Goal: Feedback & Contribution: Leave review/rating

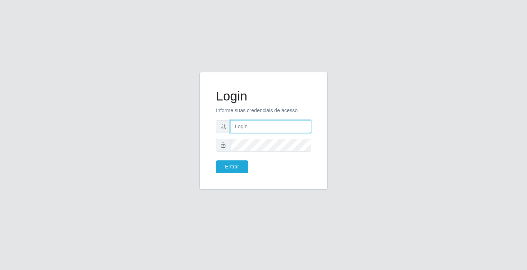
click at [266, 131] on input "text" at bounding box center [270, 126] width 81 height 13
click at [265, 127] on input "giovanny@ideal" at bounding box center [270, 126] width 81 height 13
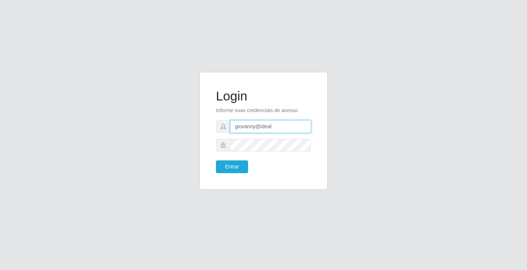
click at [265, 127] on input "giovanny@ideal" at bounding box center [270, 126] width 81 height 13
type input "V"
type input "giovanny@ideal"
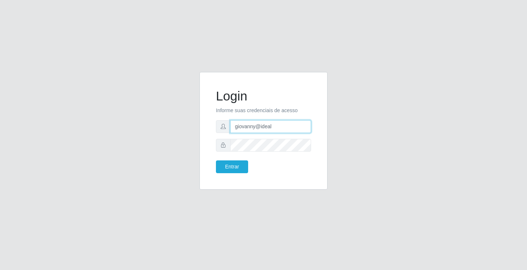
click at [255, 126] on input "giovanny@ideal" at bounding box center [270, 126] width 81 height 13
click at [230, 171] on button "Entrar" at bounding box center [232, 167] width 32 height 13
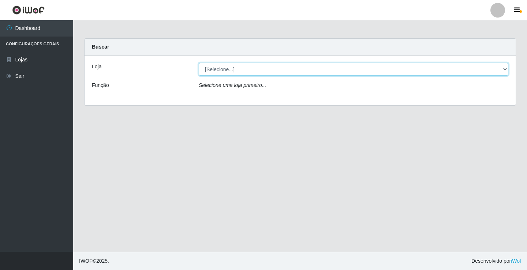
click at [432, 72] on select "[Selecione...] Ideal - Conceição" at bounding box center [354, 69] width 310 height 13
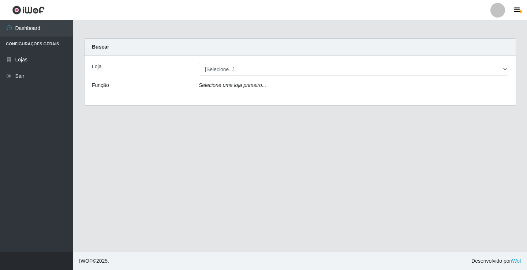
click at [396, 99] on div "Loja [Selecione...] Ideal - Conceição Função Selecione uma loja primeiro..." at bounding box center [300, 81] width 431 height 50
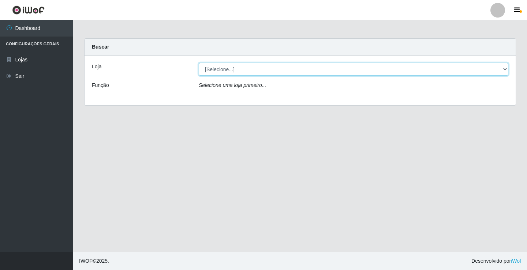
click at [383, 66] on select "[Selecione...] Ideal - Conceição" at bounding box center [354, 69] width 310 height 13
select select "231"
click at [199, 63] on select "[Selecione...] Ideal - Conceição" at bounding box center [354, 69] width 310 height 13
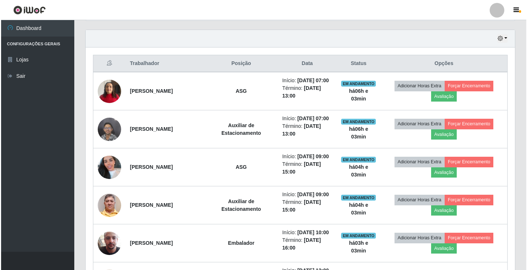
scroll to position [248, 0]
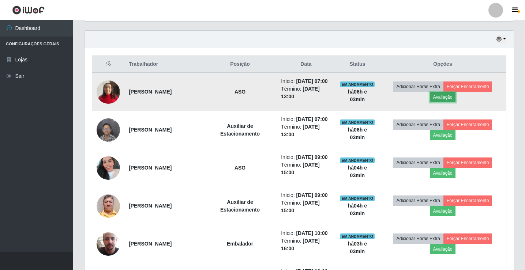
click at [448, 98] on button "Avaliação" at bounding box center [443, 97] width 26 height 10
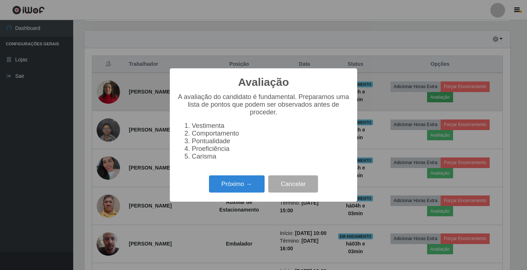
scroll to position [152, 426]
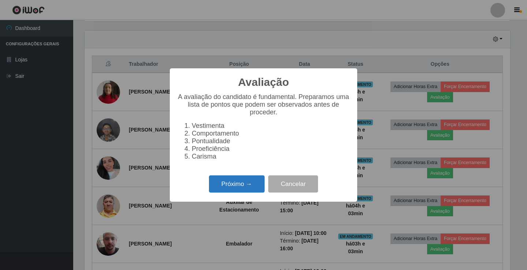
click at [223, 193] on button "Próximo →" at bounding box center [237, 184] width 56 height 17
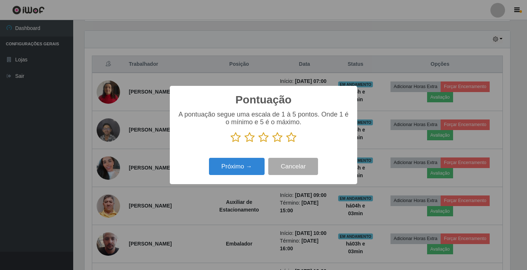
scroll to position [365882, 365608]
click at [292, 140] on icon at bounding box center [291, 137] width 10 height 11
click at [286, 143] on input "radio" at bounding box center [286, 143] width 0 height 0
click at [250, 165] on button "Próximo →" at bounding box center [237, 166] width 56 height 17
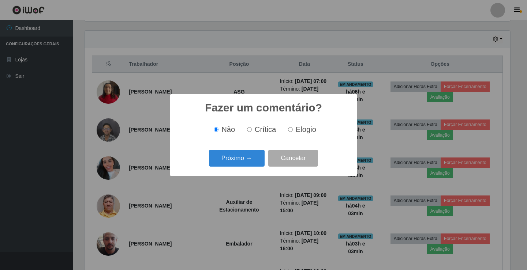
click at [293, 134] on label "Elogio" at bounding box center [300, 130] width 31 height 8
click at [293, 132] on input "Elogio" at bounding box center [290, 129] width 5 height 5
radio input "true"
click at [243, 167] on button "Próximo →" at bounding box center [237, 158] width 56 height 17
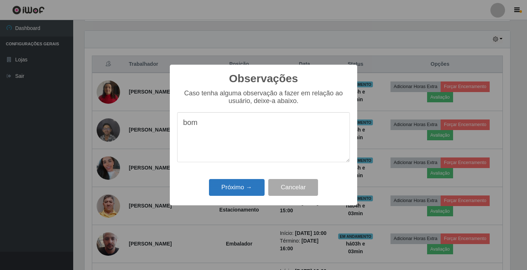
type textarea "bom"
click at [247, 192] on button "Próximo →" at bounding box center [237, 187] width 56 height 17
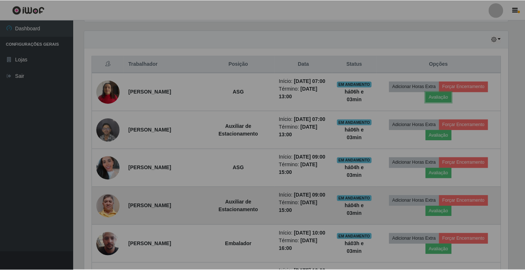
scroll to position [152, 429]
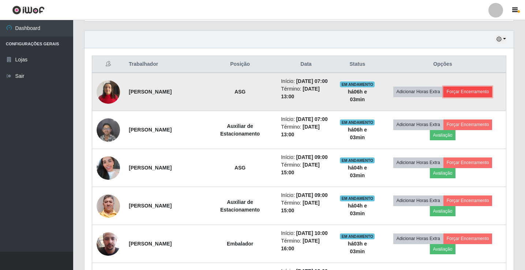
click at [481, 92] on button "Forçar Encerramento" at bounding box center [468, 92] width 49 height 10
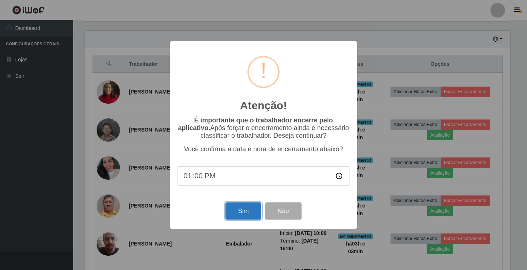
click at [244, 214] on button "Sim" at bounding box center [243, 211] width 36 height 17
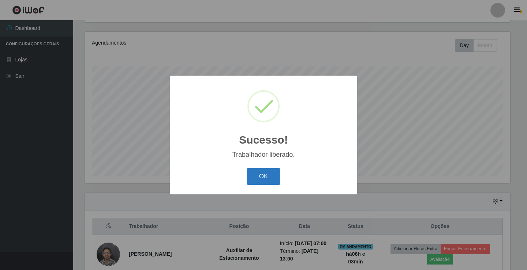
click at [273, 182] on button "OK" at bounding box center [264, 176] width 34 height 17
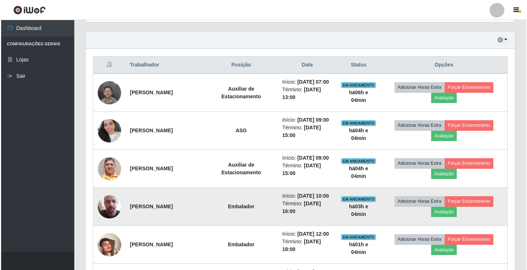
scroll to position [246, 0]
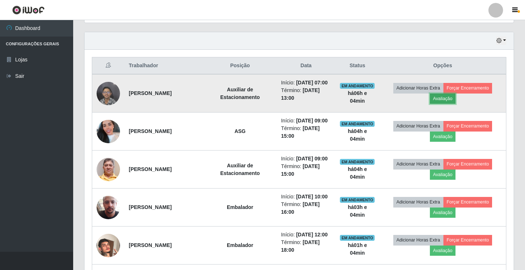
click at [445, 98] on button "Avaliação" at bounding box center [443, 99] width 26 height 10
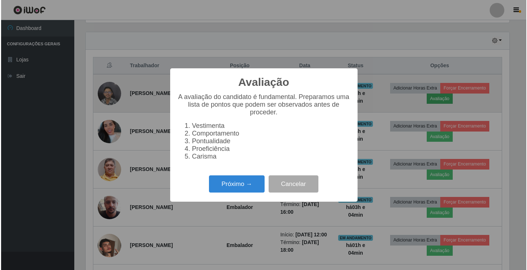
scroll to position [152, 426]
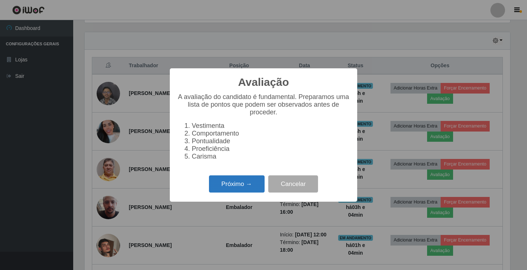
click at [236, 182] on button "Próximo →" at bounding box center [237, 184] width 56 height 17
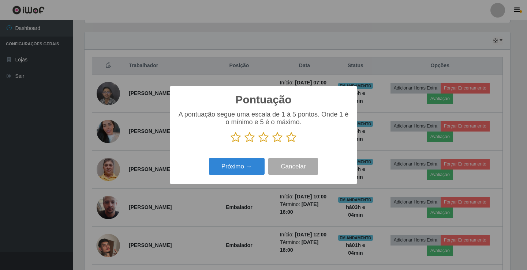
click at [290, 135] on icon at bounding box center [291, 137] width 10 height 11
click at [286, 143] on input "radio" at bounding box center [286, 143] width 0 height 0
click at [251, 164] on button "Próximo →" at bounding box center [237, 166] width 56 height 17
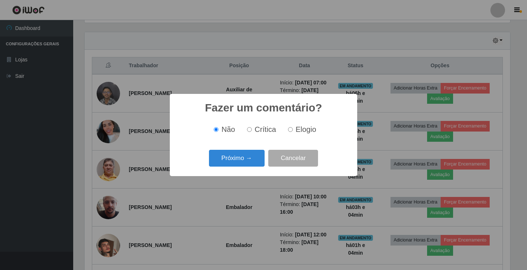
click at [296, 132] on span "Elogio" at bounding box center [306, 130] width 20 height 8
click at [293, 132] on input "Elogio" at bounding box center [290, 129] width 5 height 5
radio input "true"
click at [224, 165] on button "Próximo →" at bounding box center [237, 158] width 56 height 17
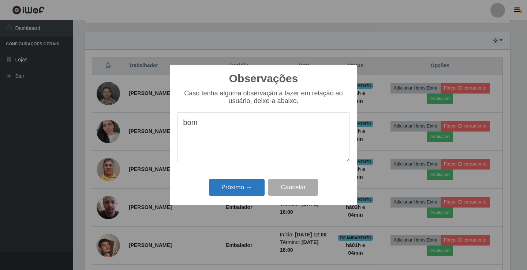
type textarea "bom"
click at [230, 187] on button "Próximo →" at bounding box center [237, 187] width 56 height 17
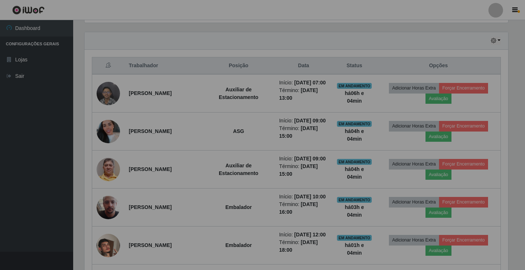
scroll to position [152, 429]
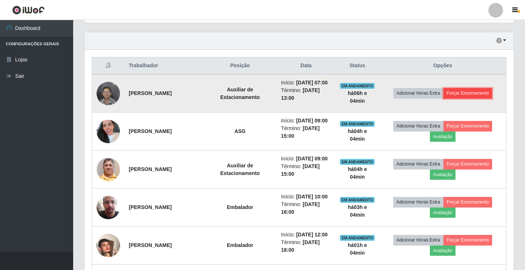
click at [479, 91] on button "Forçar Encerramento" at bounding box center [468, 93] width 49 height 10
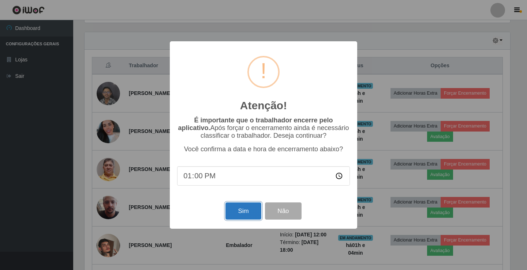
click at [249, 214] on button "Sim" at bounding box center [243, 211] width 36 height 17
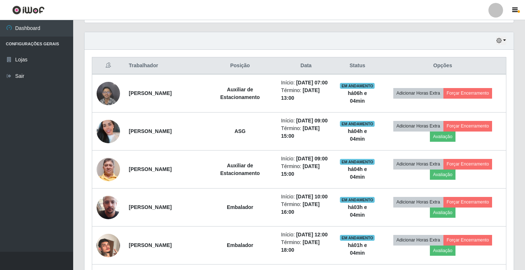
scroll to position [0, 0]
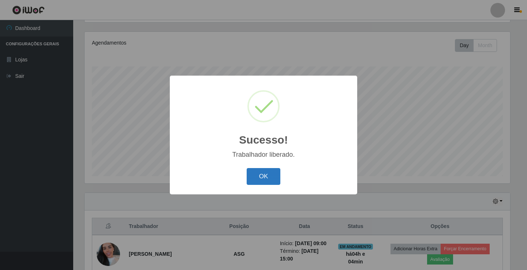
click at [275, 173] on button "OK" at bounding box center [264, 176] width 34 height 17
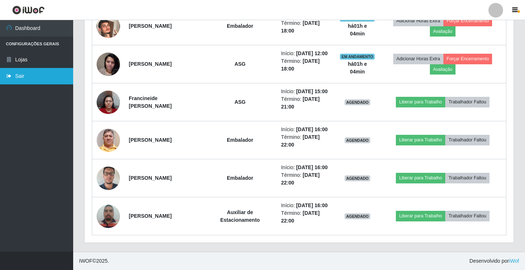
click at [29, 78] on link "Sair" at bounding box center [36, 76] width 73 height 16
